Goal: Information Seeking & Learning: Find specific page/section

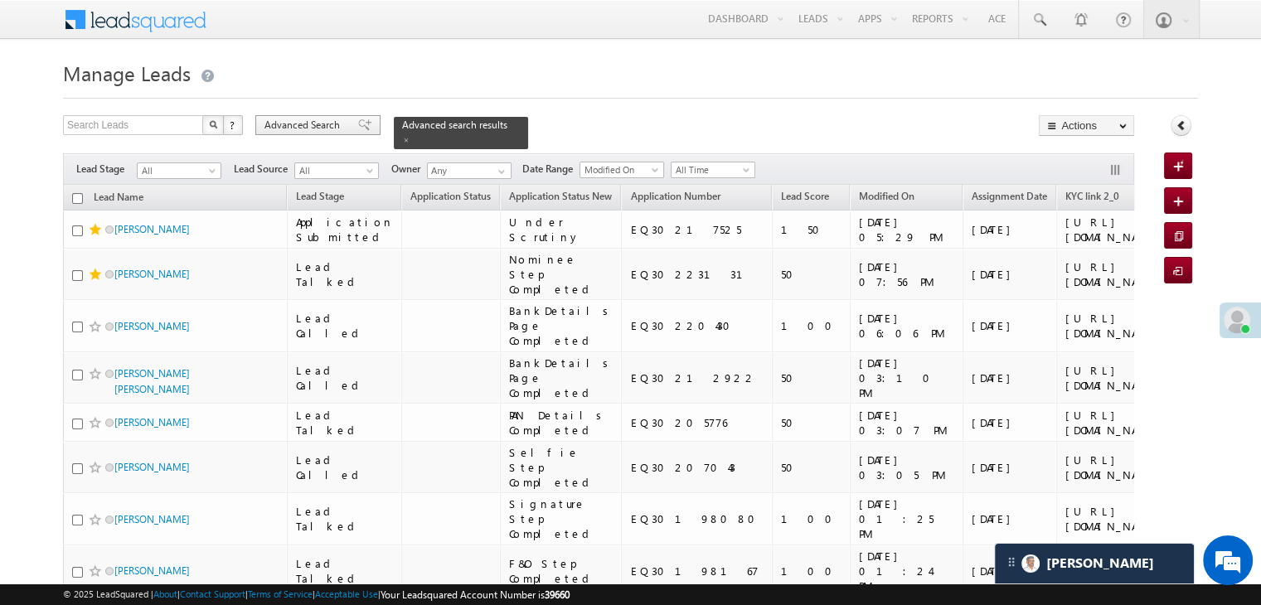
click at [338, 124] on span "Advanced Search" at bounding box center [305, 125] width 80 height 15
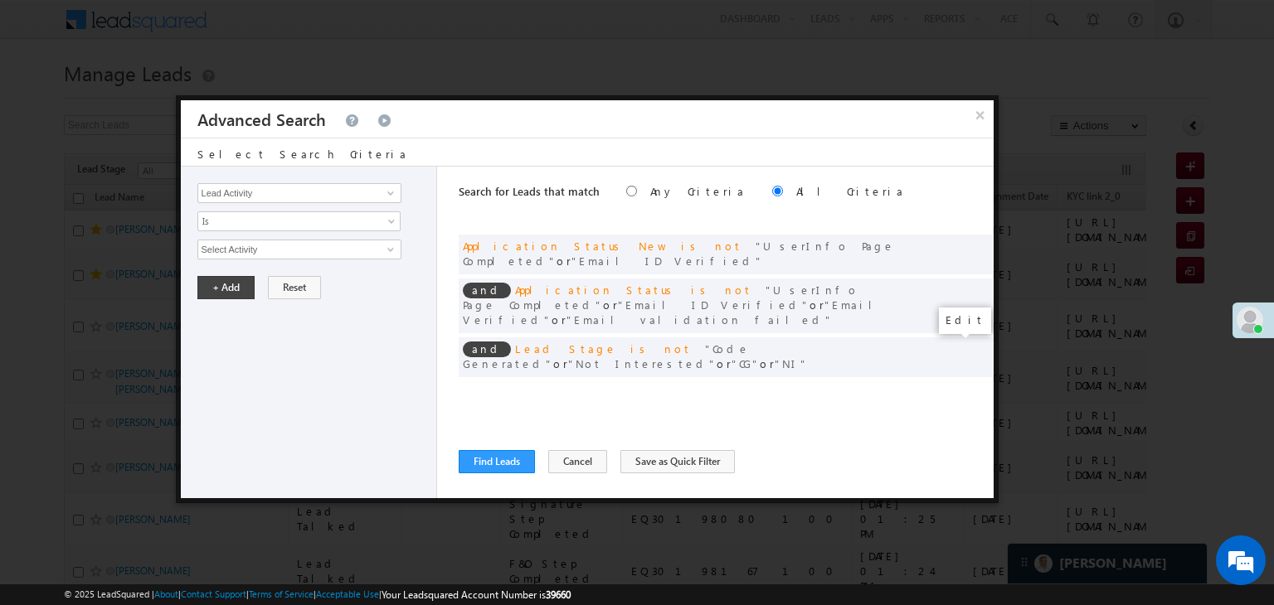
click at [954, 386] on span at bounding box center [955, 392] width 12 height 12
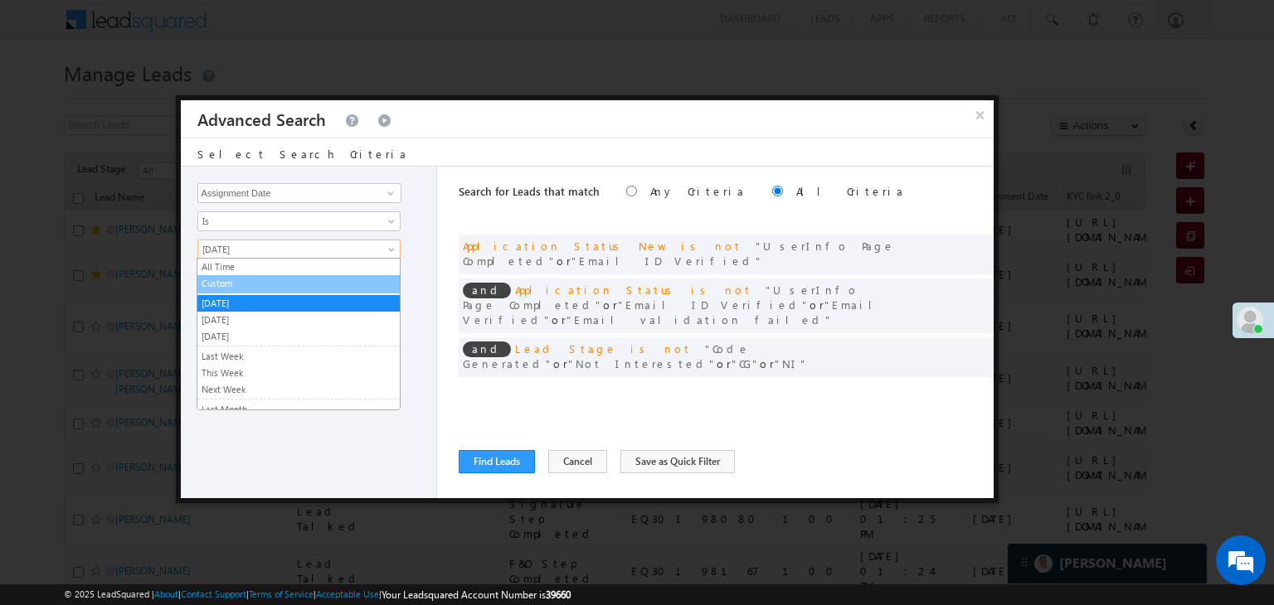
click at [308, 277] on link "Custom" at bounding box center [298, 283] width 202 height 15
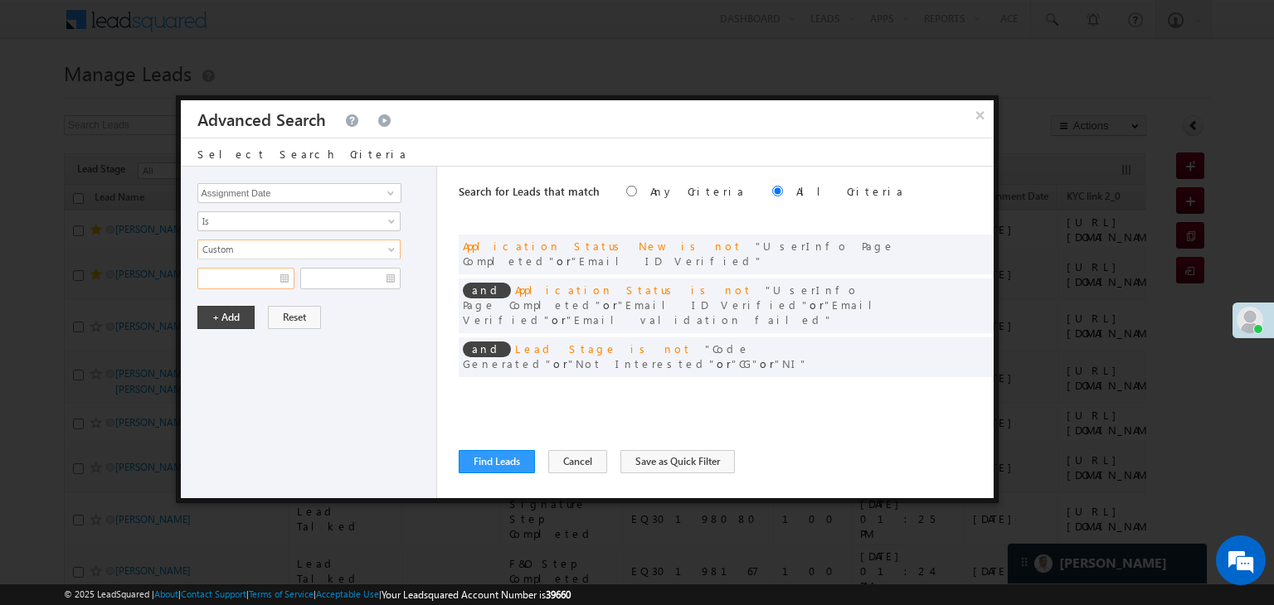
click at [272, 272] on input "text" at bounding box center [245, 279] width 97 height 22
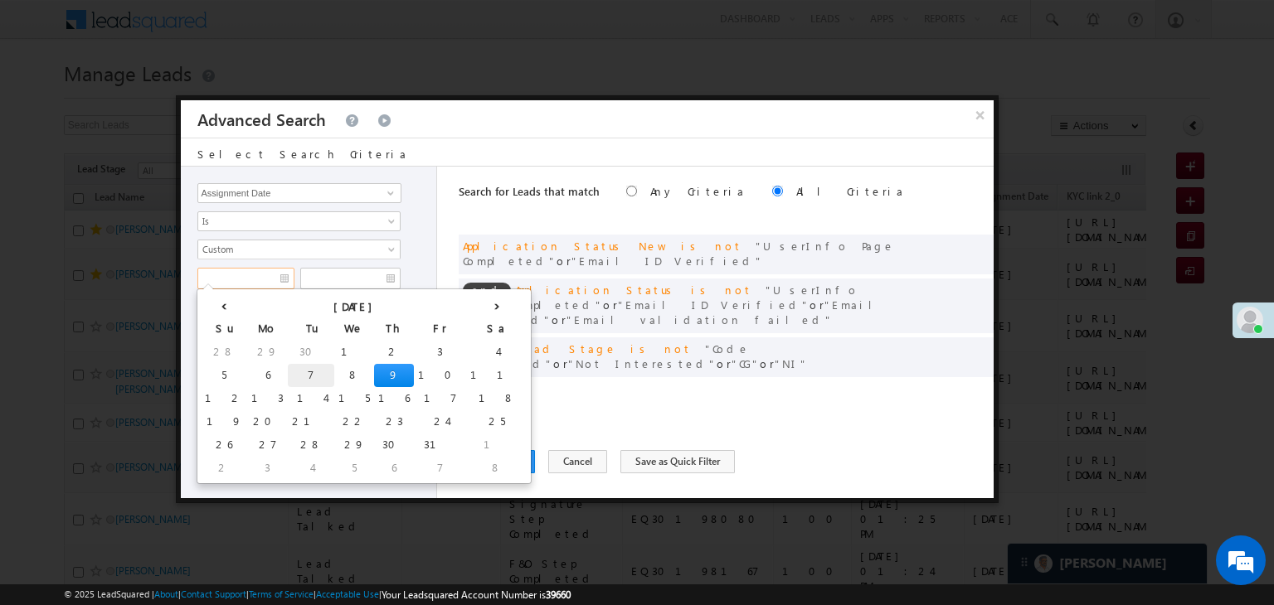
click at [288, 375] on td "7" at bounding box center [311, 375] width 46 height 23
type input "[DATE]"
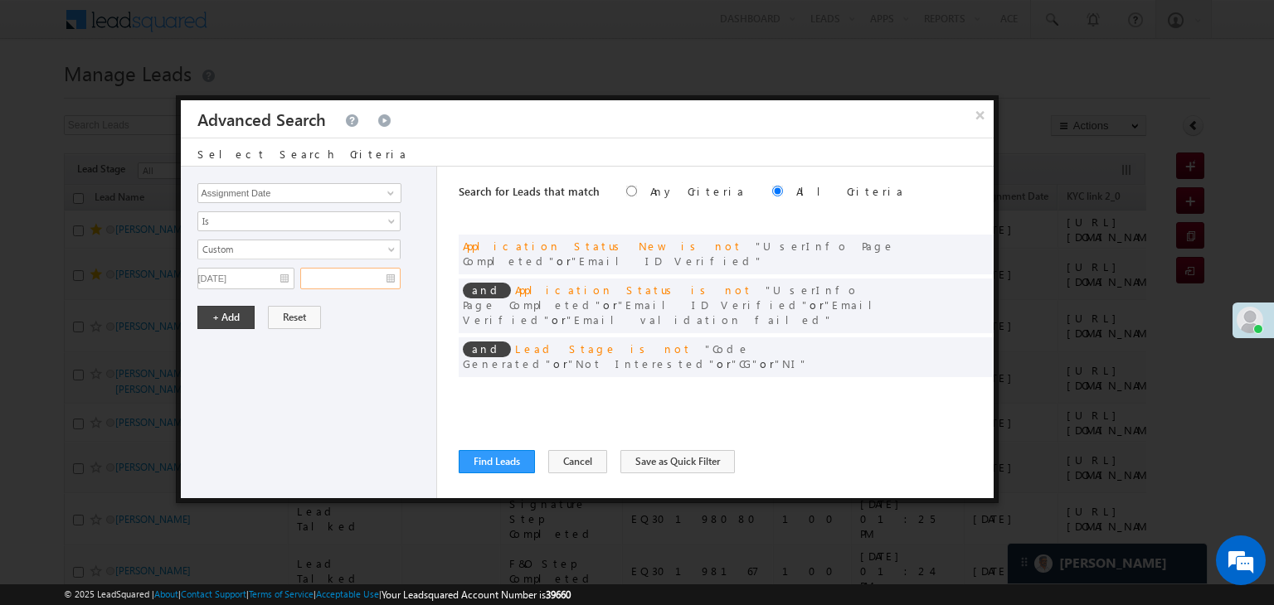
click at [362, 278] on input "text" at bounding box center [350, 279] width 100 height 22
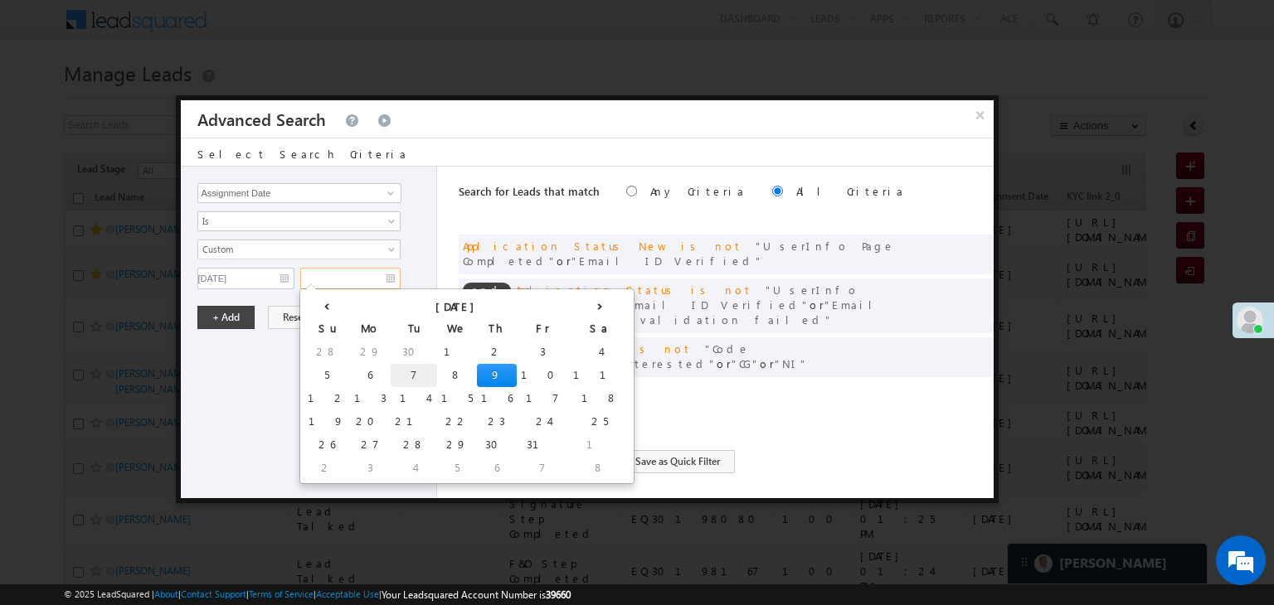
click at [391, 369] on td "7" at bounding box center [414, 375] width 46 height 23
type input "[DATE]"
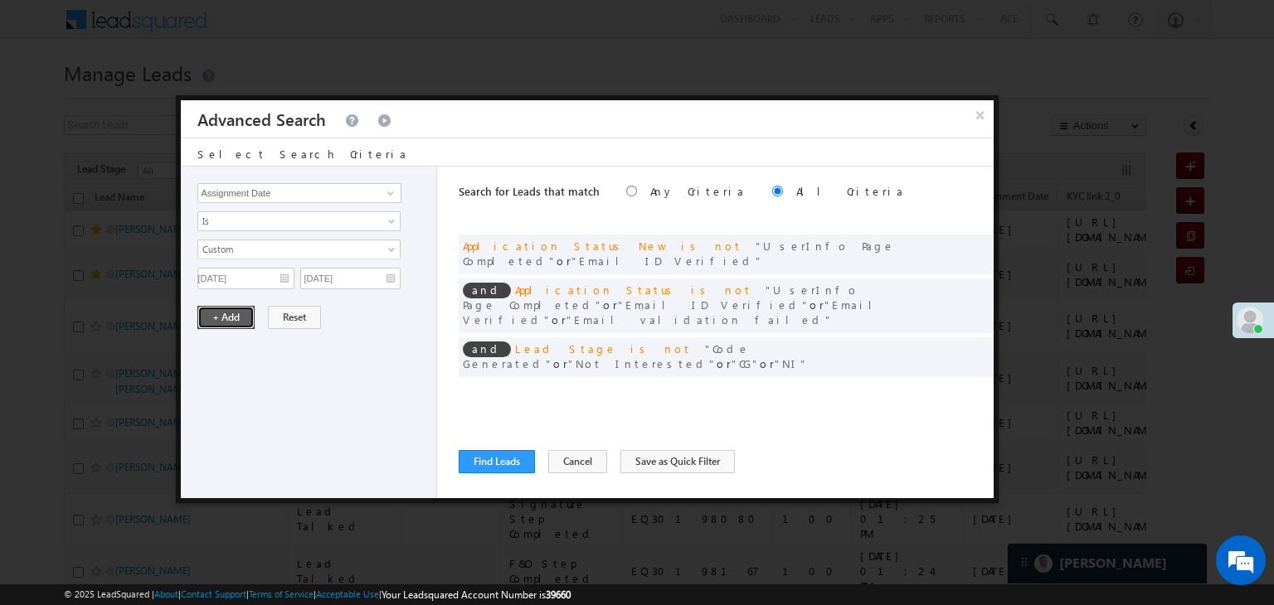
click at [221, 323] on button "+ Add" at bounding box center [225, 317] width 57 height 23
click at [501, 459] on button "Find Leads" at bounding box center [497, 461] width 76 height 23
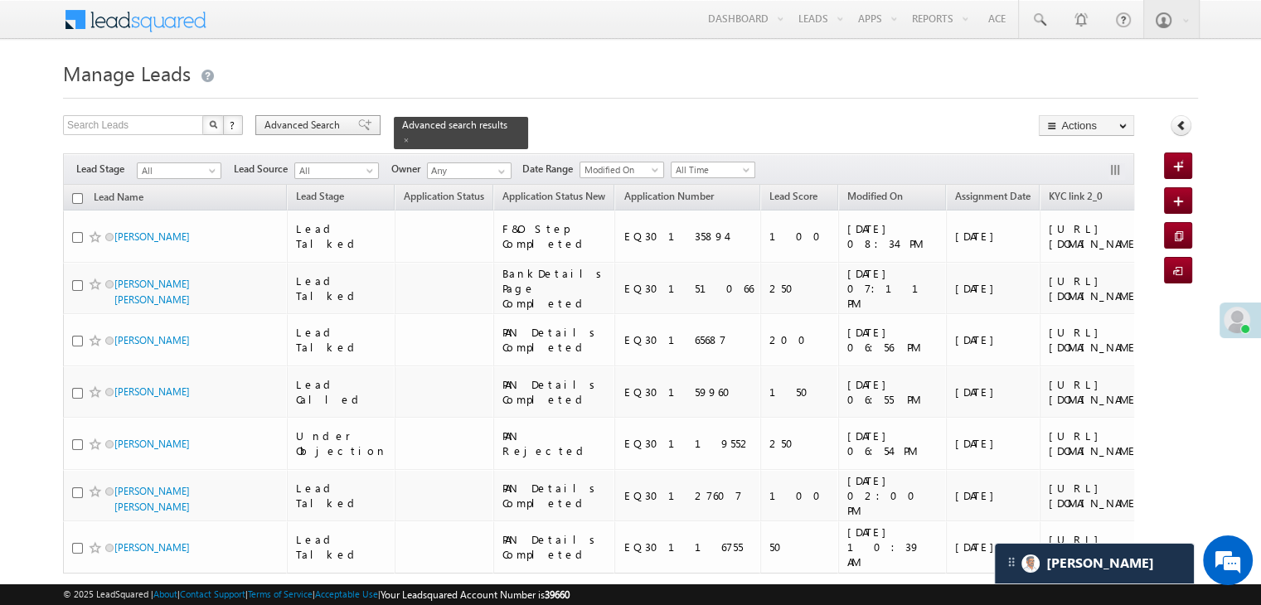
click at [265, 124] on span "Advanced Search" at bounding box center [305, 125] width 80 height 15
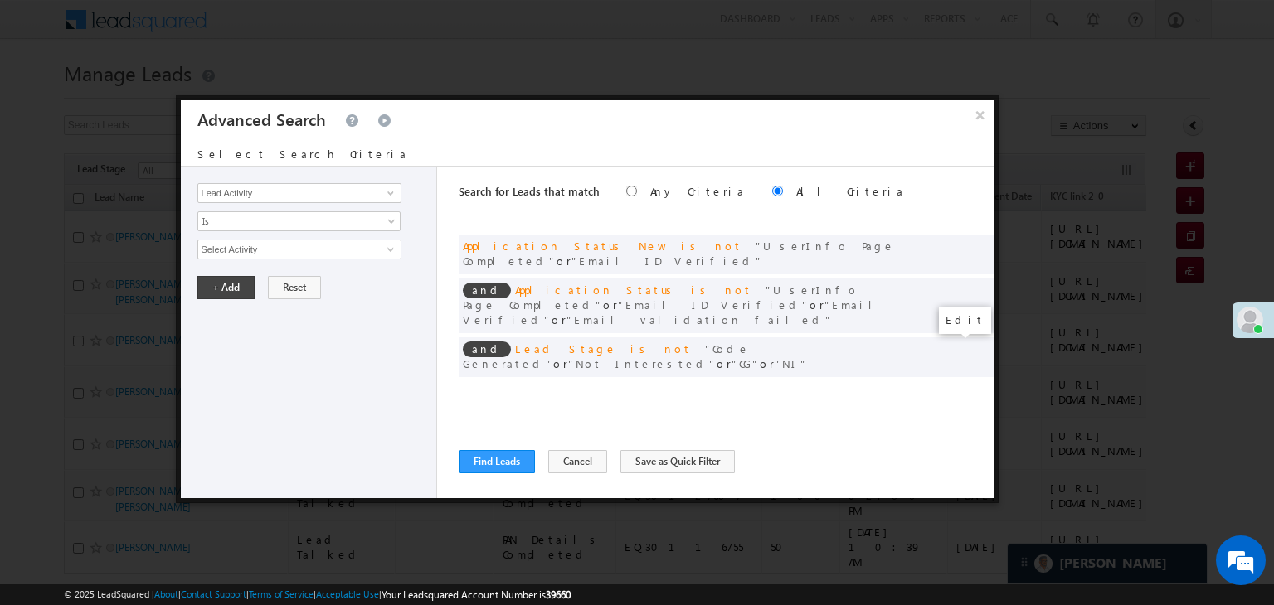
click at [952, 386] on span at bounding box center [955, 392] width 12 height 12
drag, startPoint x: 274, startPoint y: 279, endPoint x: 289, endPoint y: 289, distance: 17.3
click at [274, 279] on input "[DATE]" at bounding box center [245, 279] width 97 height 22
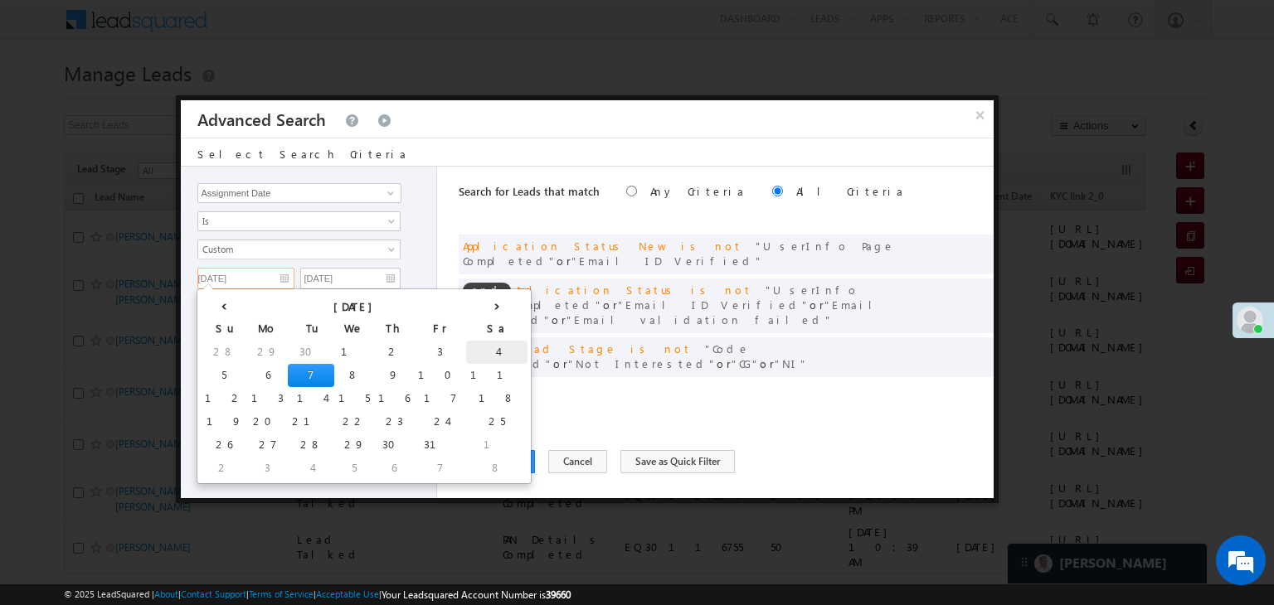
click at [466, 350] on td "4" at bounding box center [496, 352] width 61 height 23
type input "[DATE]"
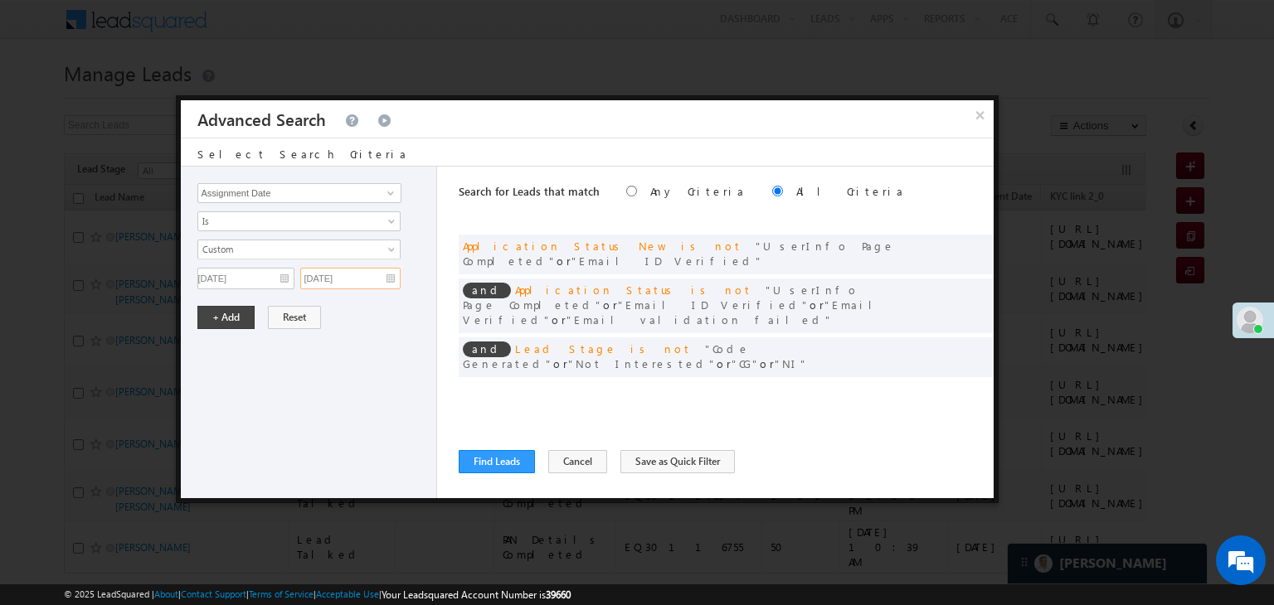
click at [372, 279] on input "[DATE]" at bounding box center [350, 279] width 100 height 22
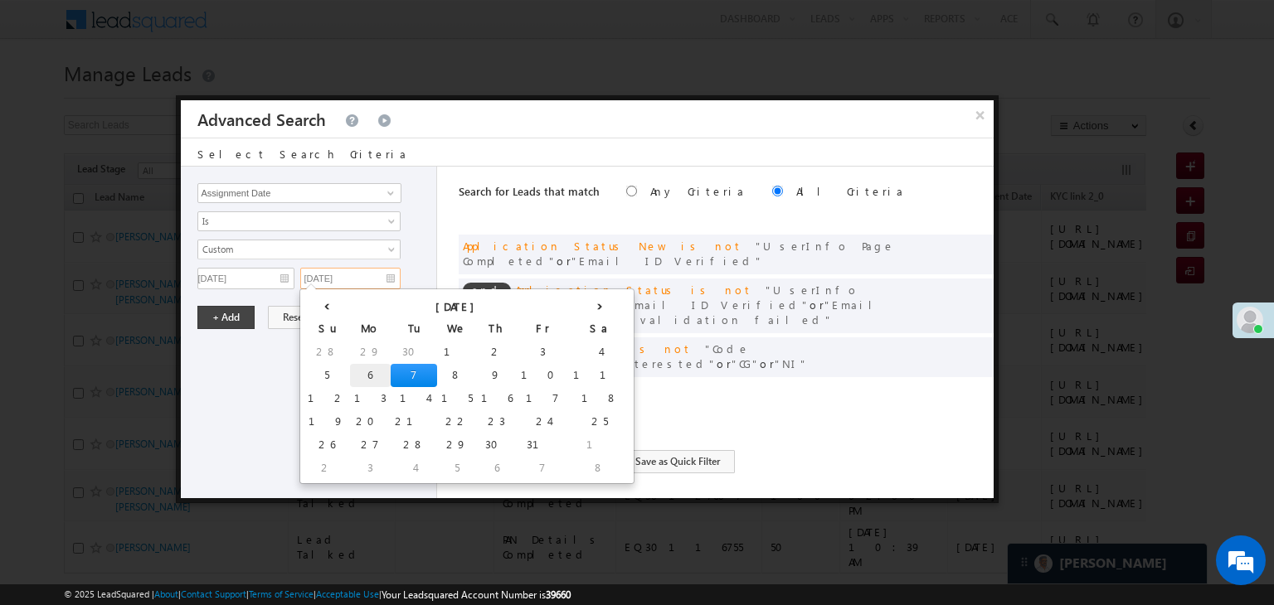
click at [350, 375] on td "6" at bounding box center [370, 375] width 41 height 23
type input "[DATE]"
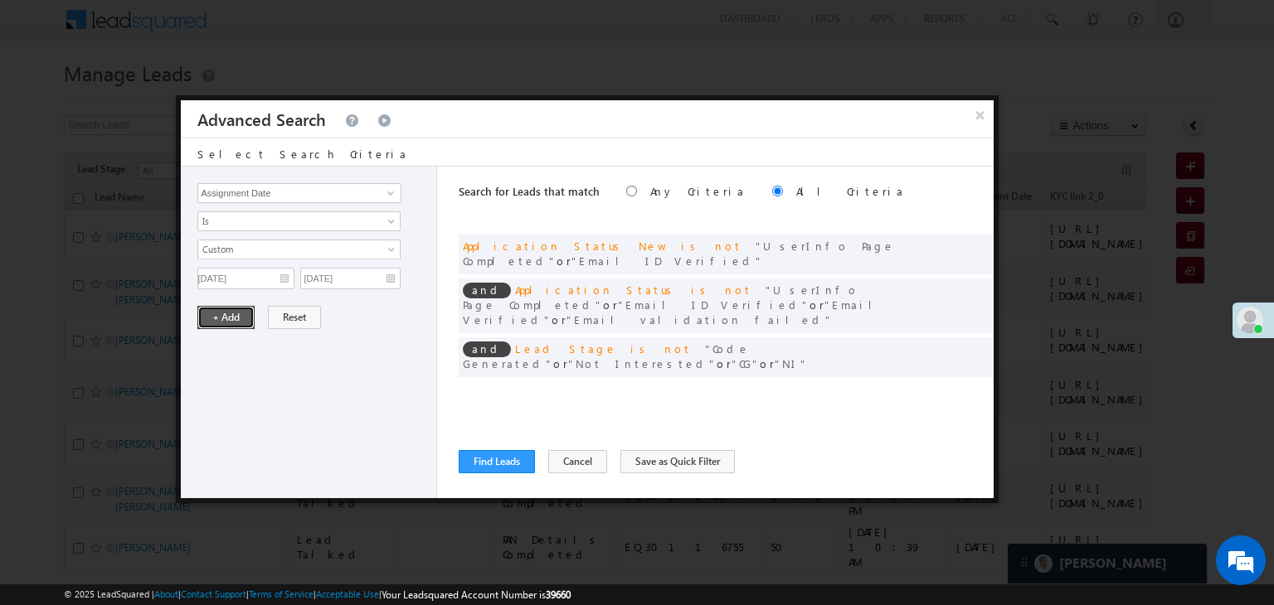
click at [213, 316] on button "+ Add" at bounding box center [225, 317] width 57 height 23
click at [478, 450] on button "Find Leads" at bounding box center [497, 461] width 76 height 23
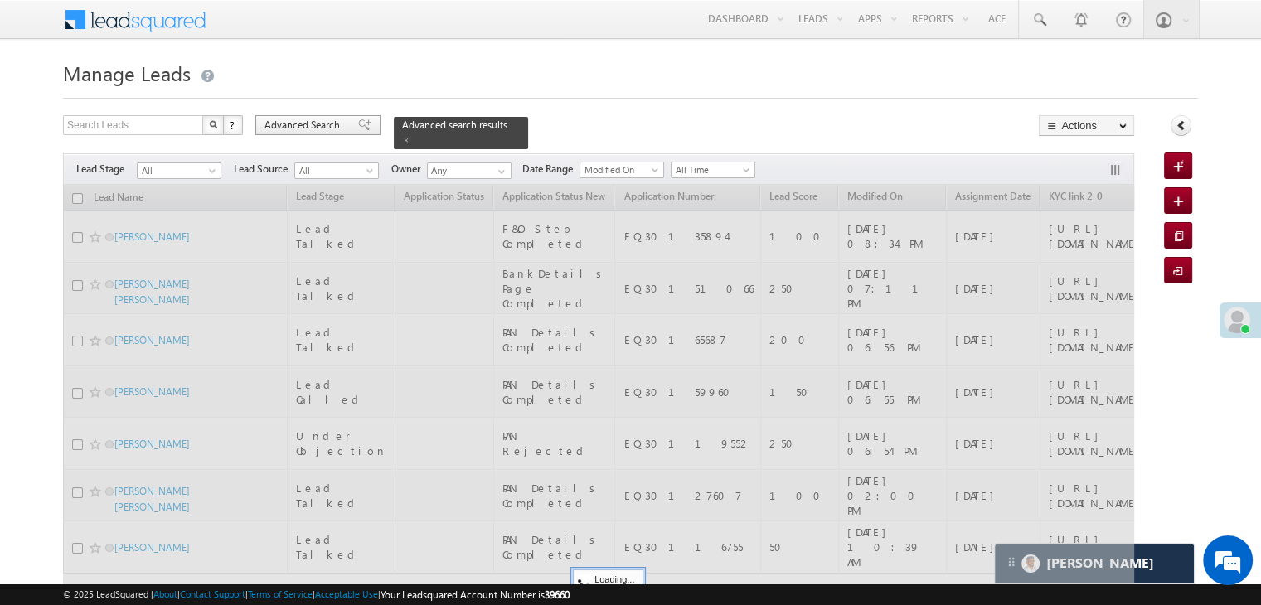
click at [338, 128] on span "Advanced Search" at bounding box center [305, 125] width 80 height 15
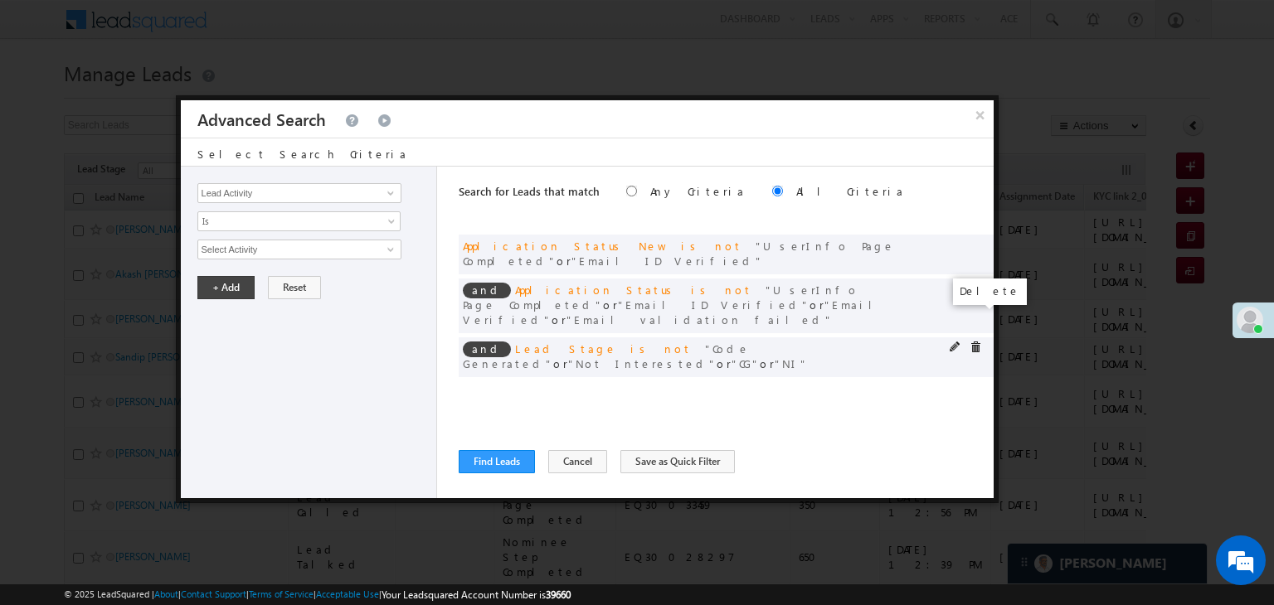
click at [978, 342] on span at bounding box center [975, 348] width 12 height 12
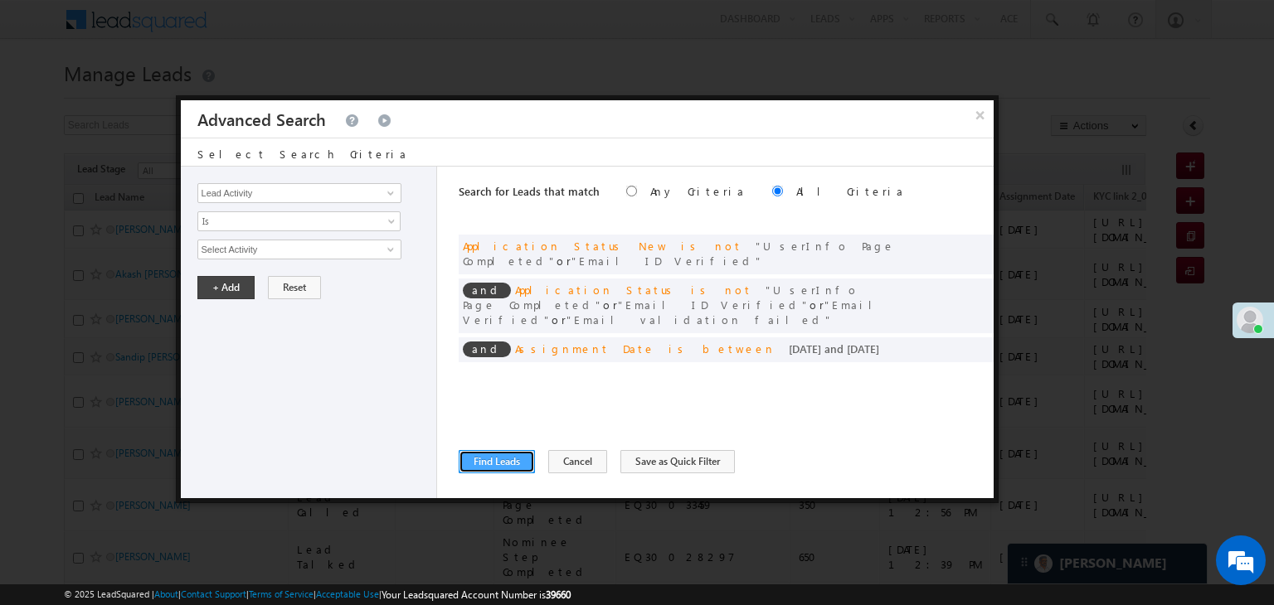
click at [504, 459] on button "Find Leads" at bounding box center [497, 461] width 76 height 23
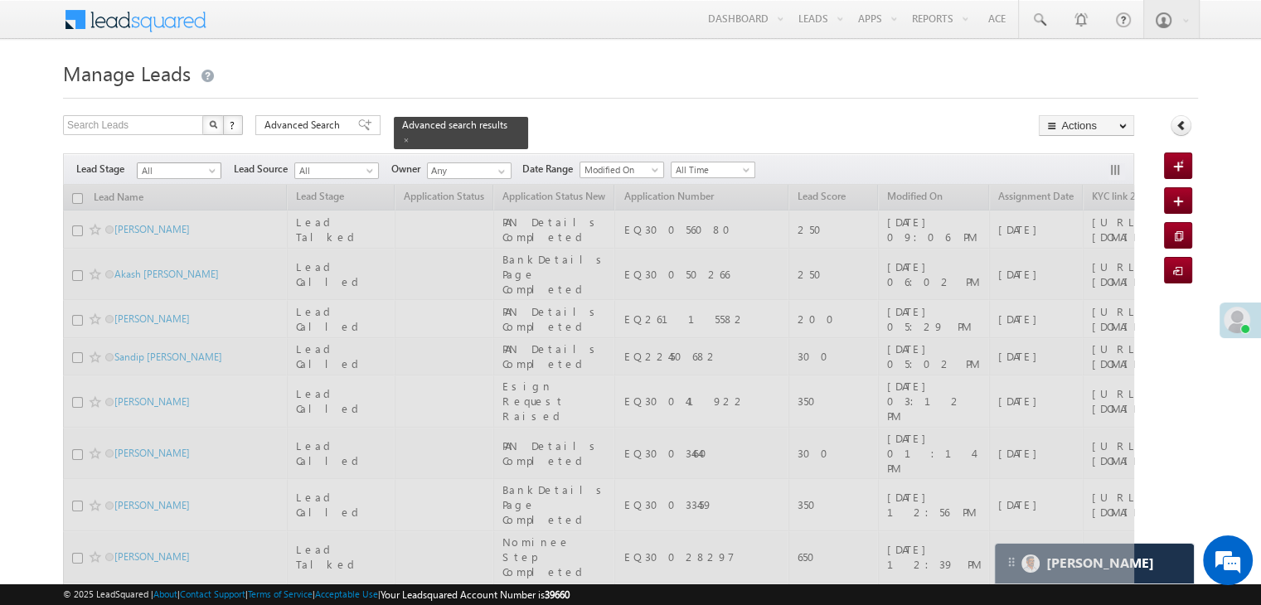
click at [196, 163] on span "All" at bounding box center [177, 170] width 79 height 15
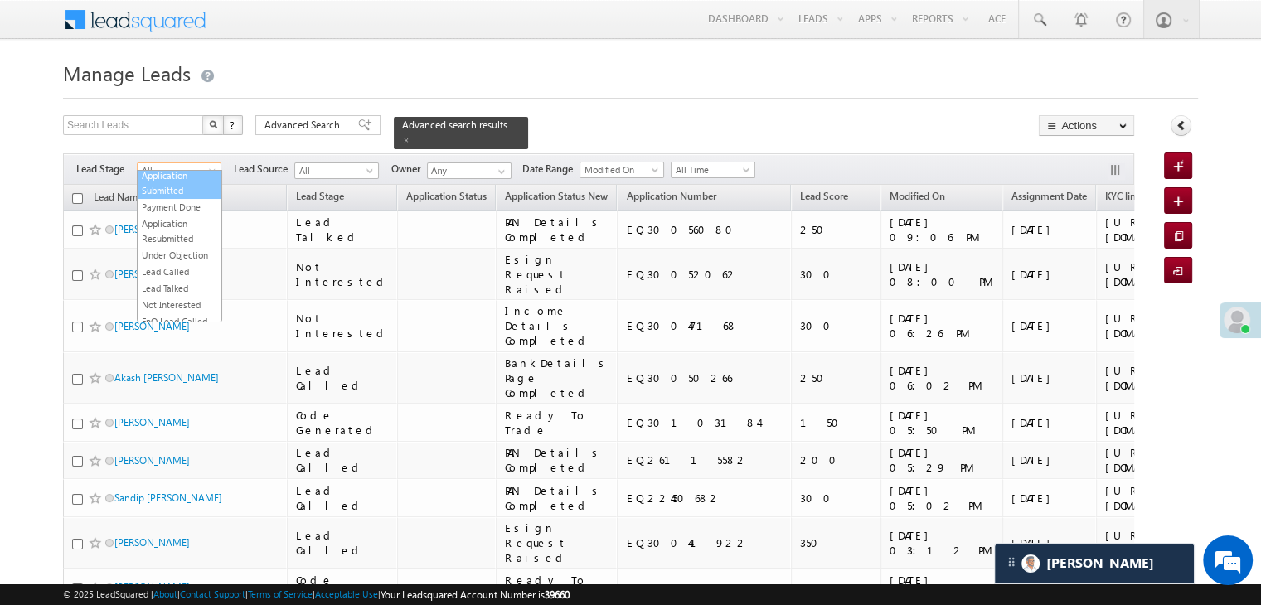
scroll to position [166, 0]
click at [179, 278] on link "Not Interested" at bounding box center [180, 270] width 84 height 15
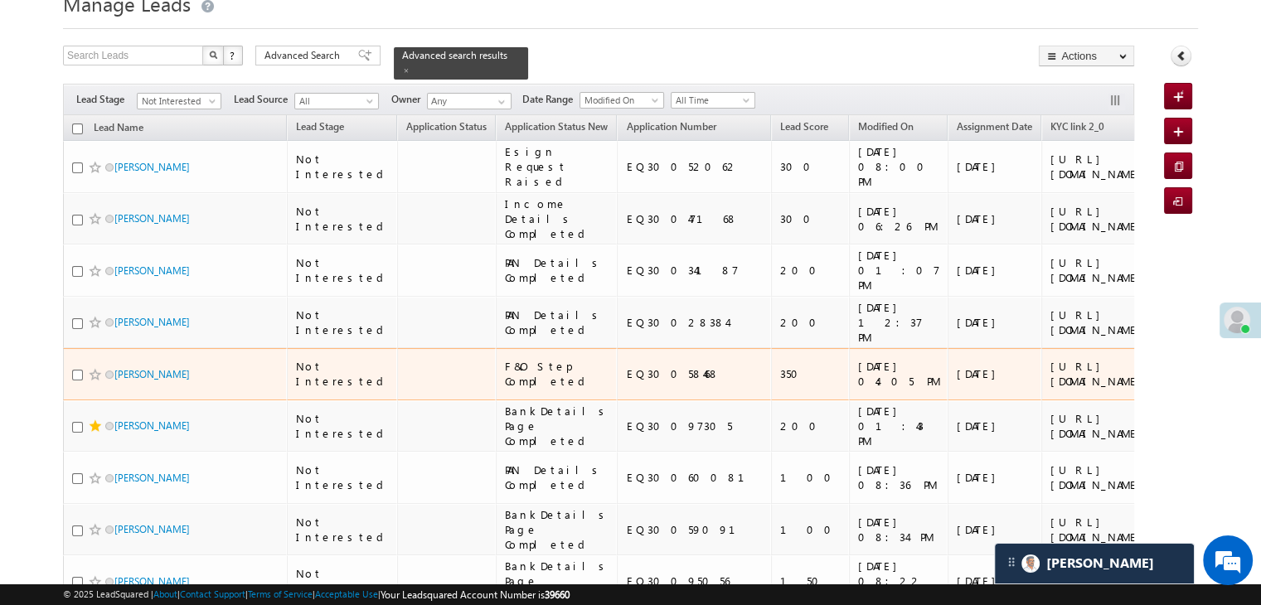
scroll to position [0, 0]
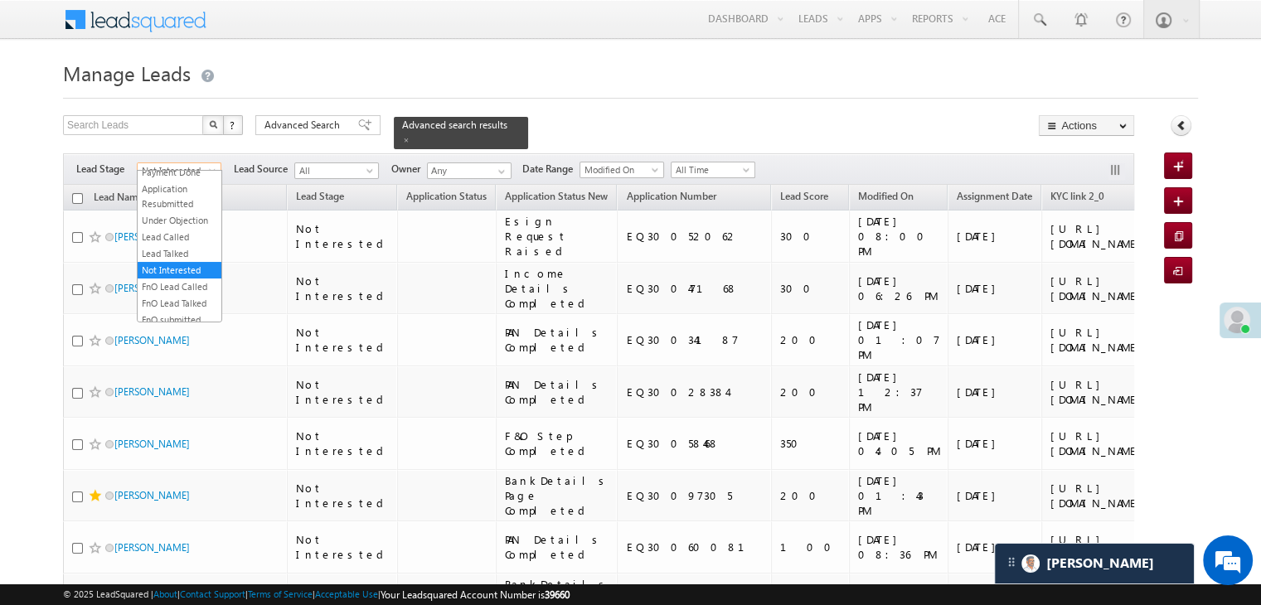
click at [195, 163] on span "Not Interested" at bounding box center [177, 170] width 79 height 15
click at [189, 182] on link "All" at bounding box center [180, 179] width 84 height 15
